Goal: Task Accomplishment & Management: Use online tool/utility

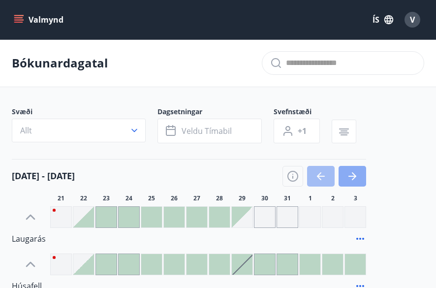
click at [357, 178] on icon "button" at bounding box center [353, 176] width 12 height 12
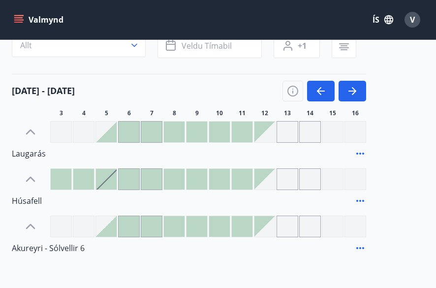
scroll to position [88, 0]
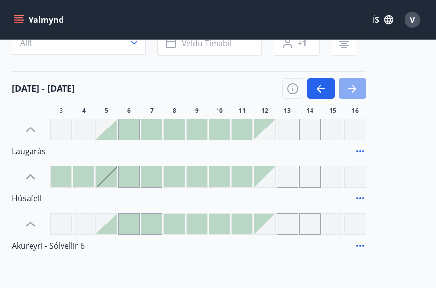
click at [359, 86] on button "button" at bounding box center [353, 88] width 28 height 21
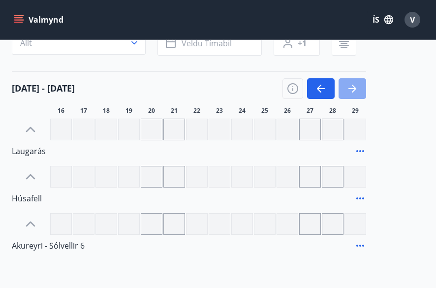
click at [359, 86] on button "button" at bounding box center [353, 88] width 28 height 21
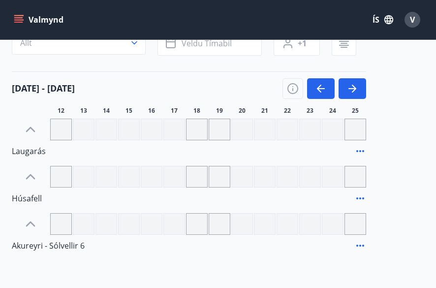
click at [357, 126] on div at bounding box center [356, 130] width 22 height 22
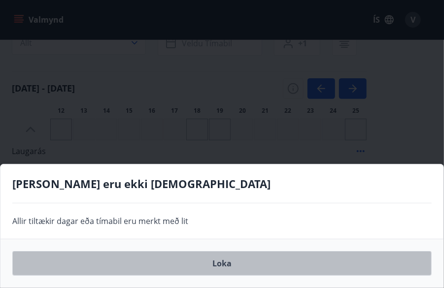
click at [279, 268] on button "Loka" at bounding box center [221, 263] width 419 height 25
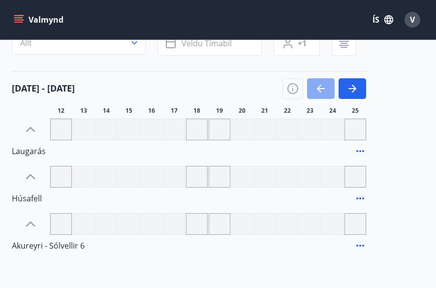
click at [322, 83] on icon "button" at bounding box center [321, 89] width 12 height 12
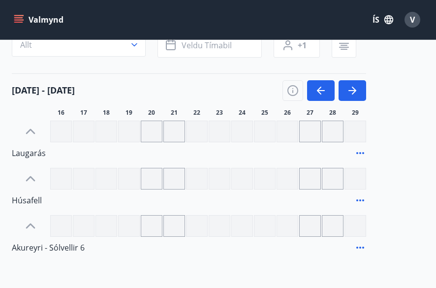
scroll to position [83, 0]
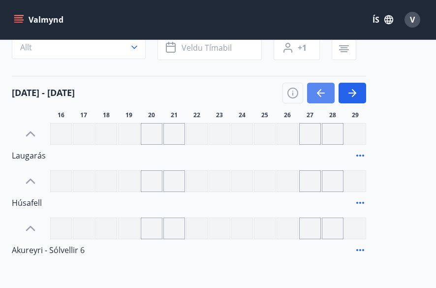
click at [322, 93] on icon "button" at bounding box center [321, 93] width 8 height 1
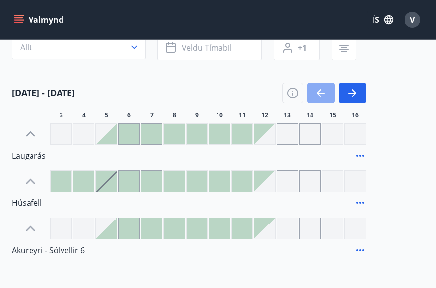
click at [322, 93] on icon "button" at bounding box center [321, 93] width 8 height 1
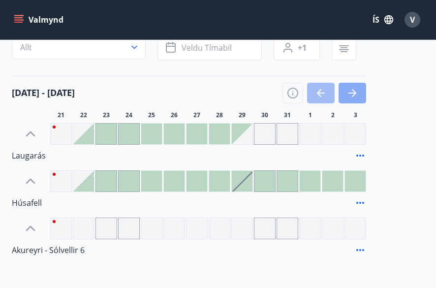
click at [347, 91] on icon "button" at bounding box center [353, 93] width 12 height 12
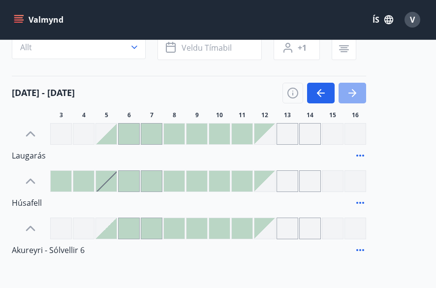
click at [351, 91] on icon "button" at bounding box center [353, 93] width 12 height 12
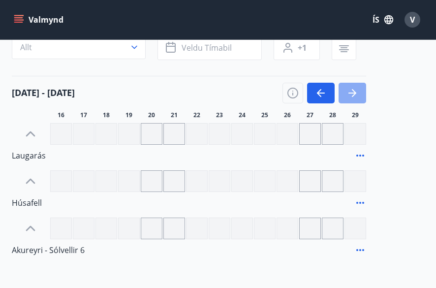
click at [353, 91] on icon "button" at bounding box center [353, 93] width 12 height 12
click at [358, 90] on icon "button" at bounding box center [353, 93] width 12 height 12
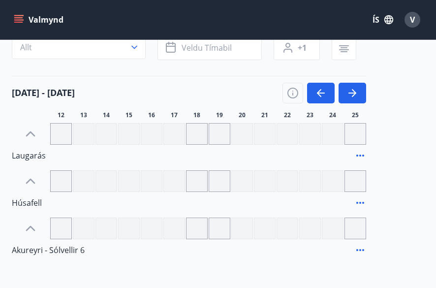
click at [360, 155] on icon at bounding box center [361, 156] width 12 height 12
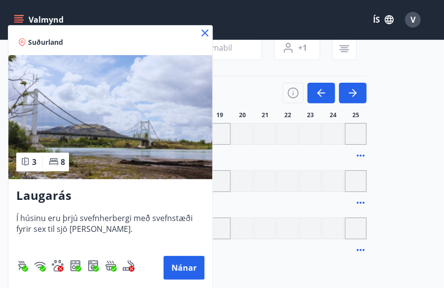
click at [206, 31] on icon at bounding box center [205, 33] width 12 height 12
